Goal: Task Accomplishment & Management: Use online tool/utility

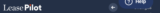
select select "multiple"
select select "number:6"
select select "number:5"
select select "fmv"
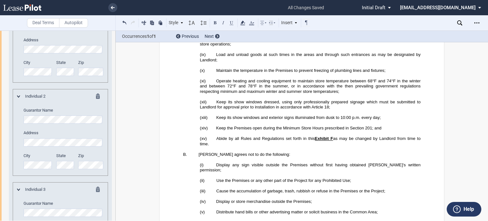
scroll to position [1562, 0]
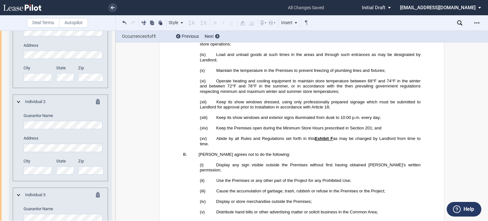
click at [15, 13] on div "Individual 1 Guarantor Name Address City State Zip" at bounding box center [60, 45] width 95 height 87
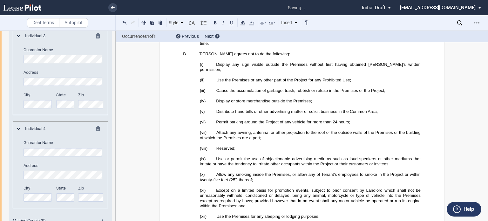
scroll to position [0, 0]
click at [22, 13] on div "Individual 3 Guarantor Name Address City State Zip" at bounding box center [60, 74] width 86 height 82
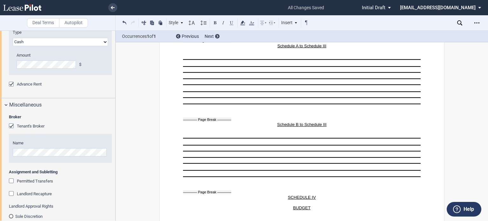
scroll to position [2007, 0]
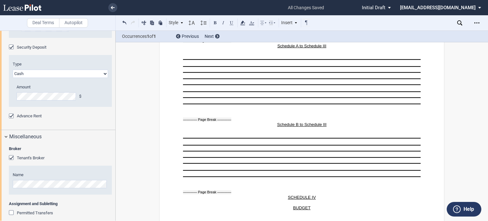
click at [14, 13] on div "Advance Rent" at bounding box center [12, 116] width 6 height 6
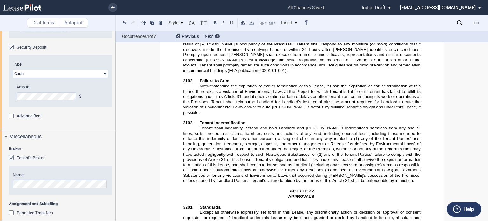
click at [14, 13] on div "Advance Rent" at bounding box center [12, 116] width 6 height 6
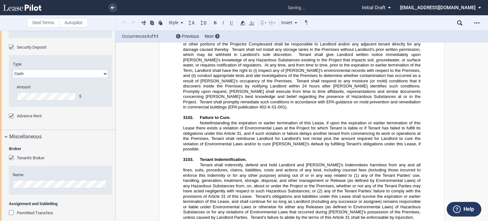
scroll to position [689, 0]
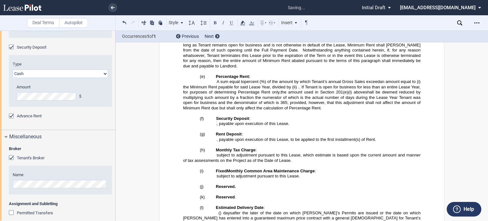
drag, startPoint x: 320, startPoint y: 168, endPoint x: 255, endPoint y: 142, distance: 70.0
click at [159, 13] on h4 "(k) Reserved ." at bounding box center [302, 197] width 238 height 5
click at [159, 13] on span "Monthly Tax Charge" at bounding box center [236, 149] width 40 height 5
click at [159, 13] on h4 "(f) Security Deposit : Reserved." at bounding box center [302, 118] width 238 height 5
click at [159, 13] on icon "Open Lease options menu" at bounding box center [477, 22] width 5 height 5
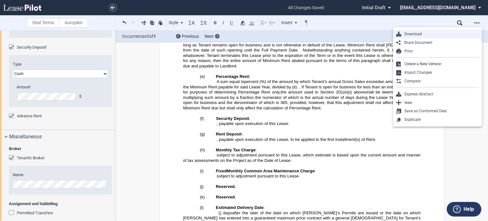
click at [159, 13] on div "Download" at bounding box center [441, 33] width 78 height 5
